Goal: Find specific page/section: Find specific page/section

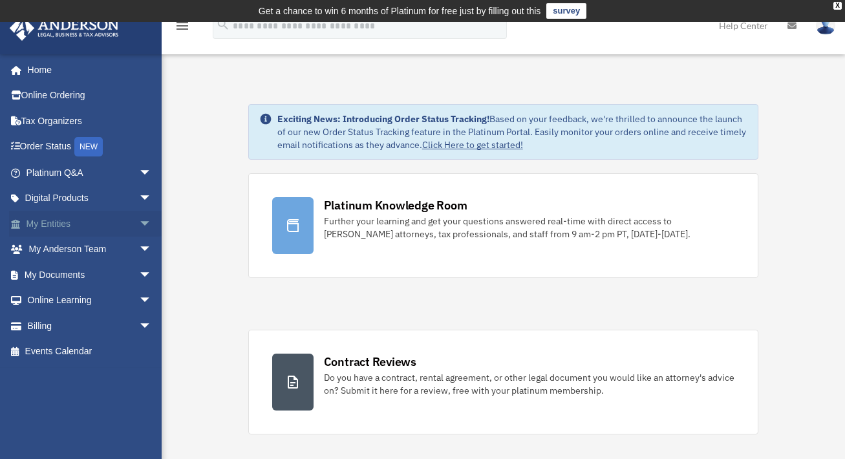
click at [139, 222] on span "arrow_drop_down" at bounding box center [152, 224] width 26 height 27
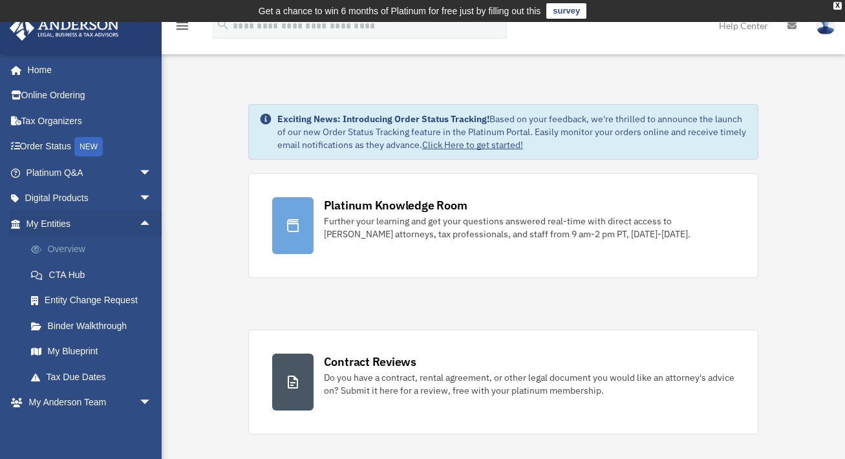
click at [72, 245] on link "Overview" at bounding box center [94, 250] width 153 height 26
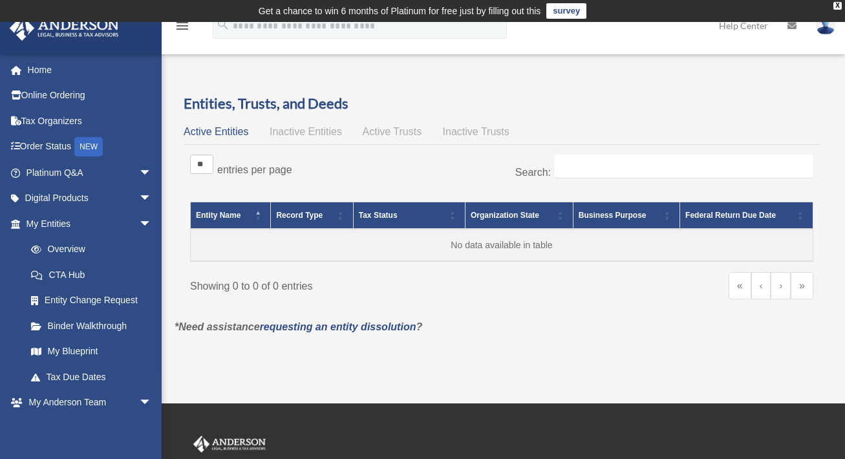
click at [180, 25] on icon "menu" at bounding box center [183, 26] width 16 height 16
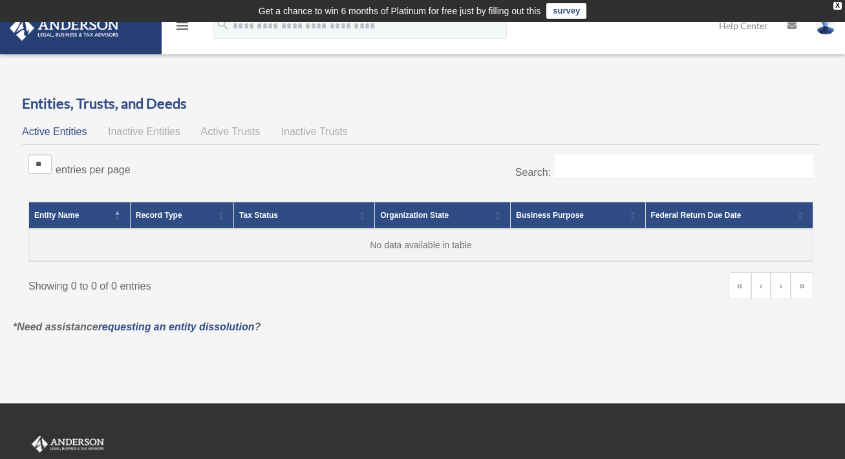
drag, startPoint x: 37, startPoint y: 1, endPoint x: 378, endPoint y: 56, distance: 345.2
click at [378, 56] on div "Overview cba2942@gmail.com Sign Out cba2942@gmail.com Home Online Ordering Tax …" at bounding box center [422, 213] width 845 height 314
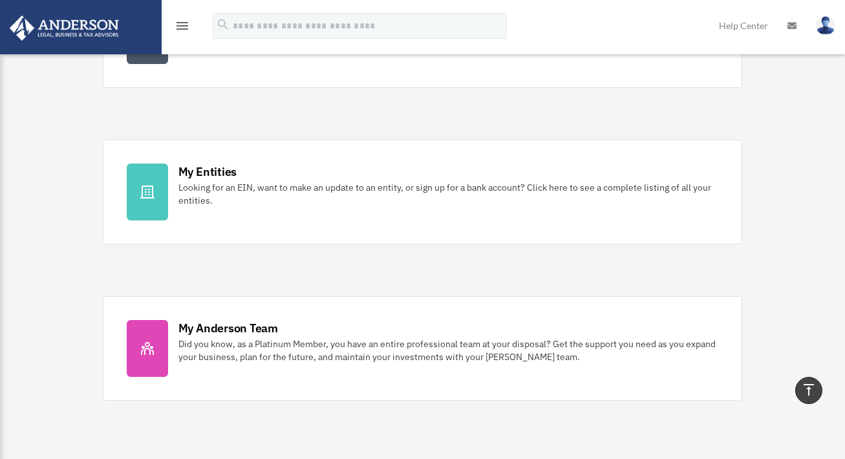
scroll to position [336, 0]
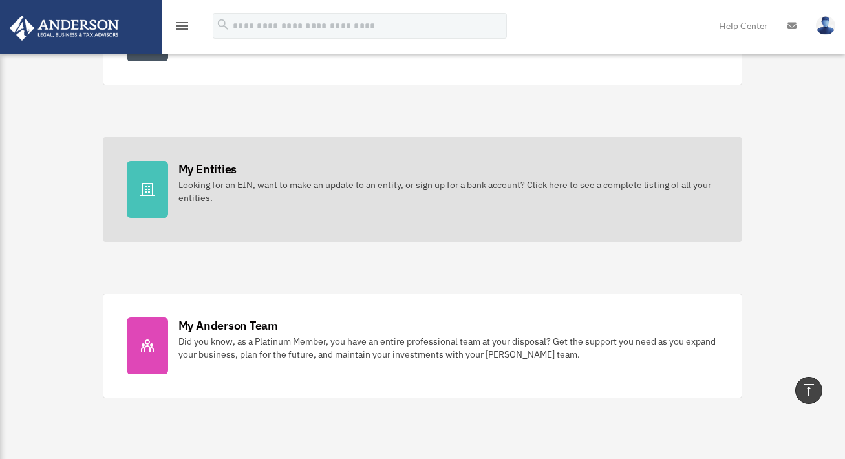
click at [241, 186] on div "My Entities Looking for an EIN, want to make an update to an entity, or sign up…" at bounding box center [448, 182] width 541 height 43
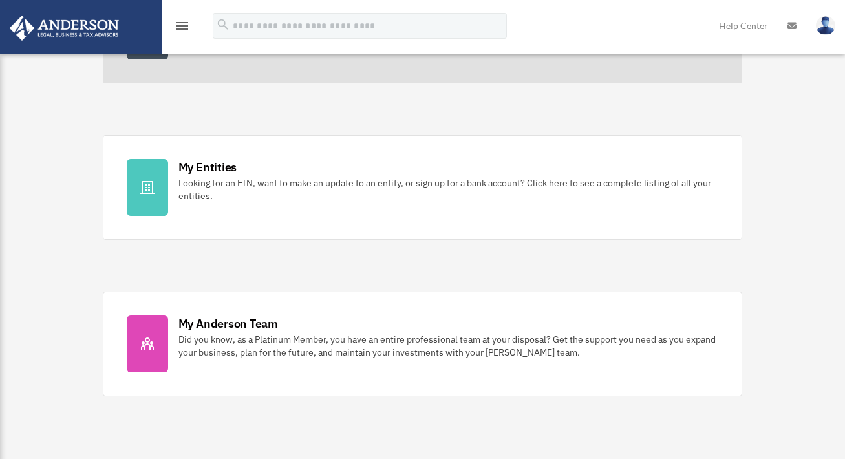
scroll to position [336, 0]
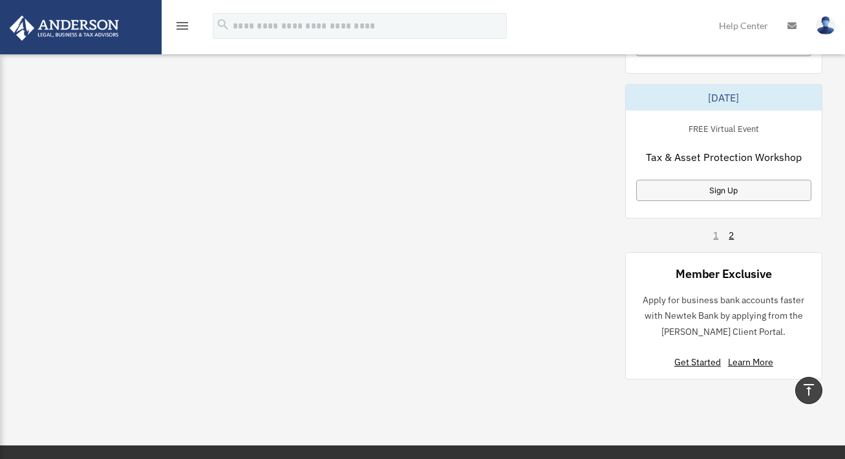
scroll to position [1156, 0]
